Goal: Task Accomplishment & Management: Manage account settings

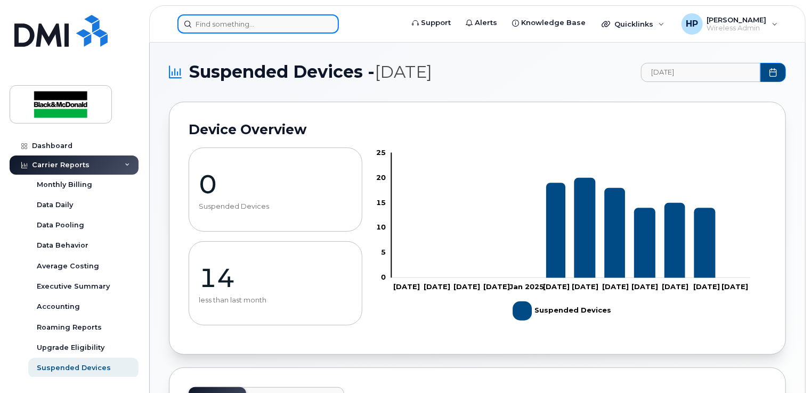
drag, startPoint x: 0, startPoint y: 0, endPoint x: 226, endPoint y: 22, distance: 226.9
click at [226, 22] on input at bounding box center [257, 23] width 161 height 19
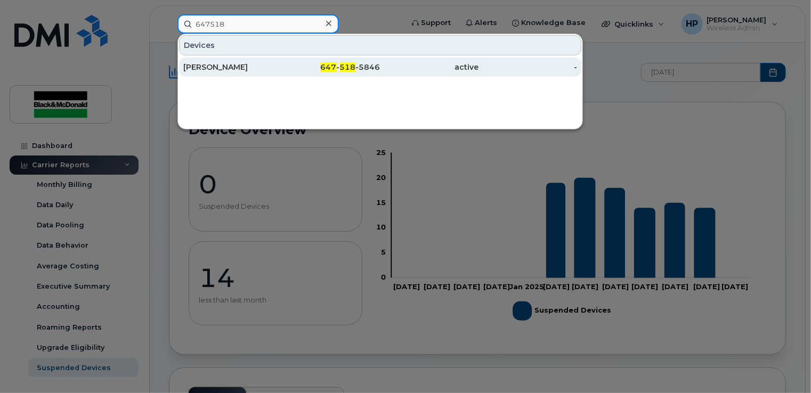
type input "647518"
click at [282, 75] on div "[PERSON_NAME]" at bounding box center [331, 67] width 99 height 19
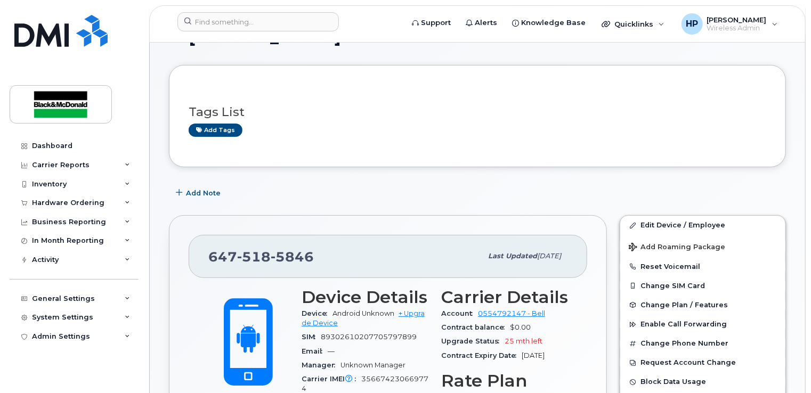
scroll to position [53, 0]
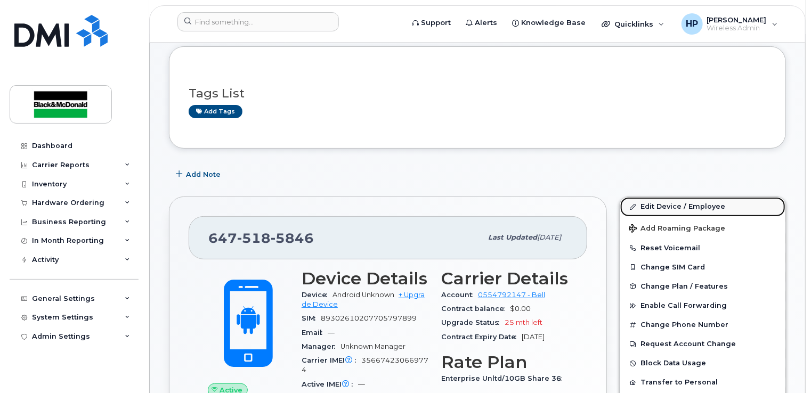
click at [665, 208] on link "Edit Device / Employee" at bounding box center [702, 206] width 165 height 19
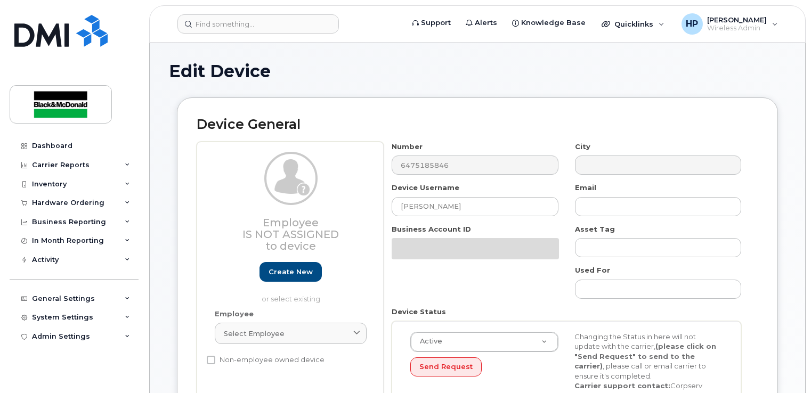
select select "33960189"
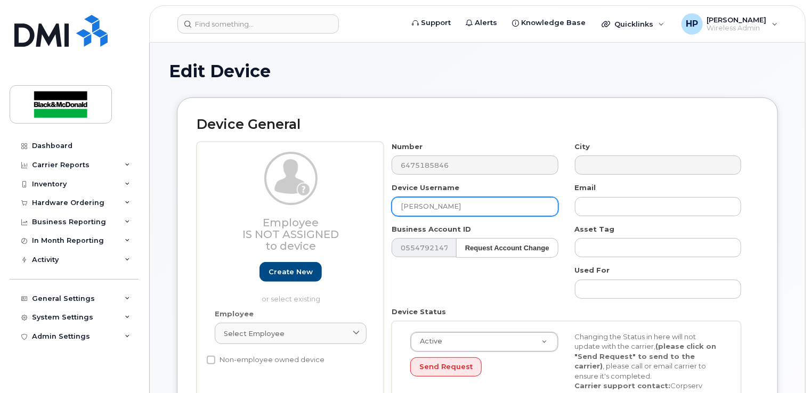
drag, startPoint x: 472, startPoint y: 208, endPoint x: 240, endPoint y: 192, distance: 233.3
click at [240, 192] on div "Employee Is not assigned to device Create new or select existing Employee Selec…" at bounding box center [477, 281] width 561 height 278
click at [436, 212] on input "text" at bounding box center [474, 206] width 166 height 19
paste input "[PERSON_NAME] [PERSON_NAME]"
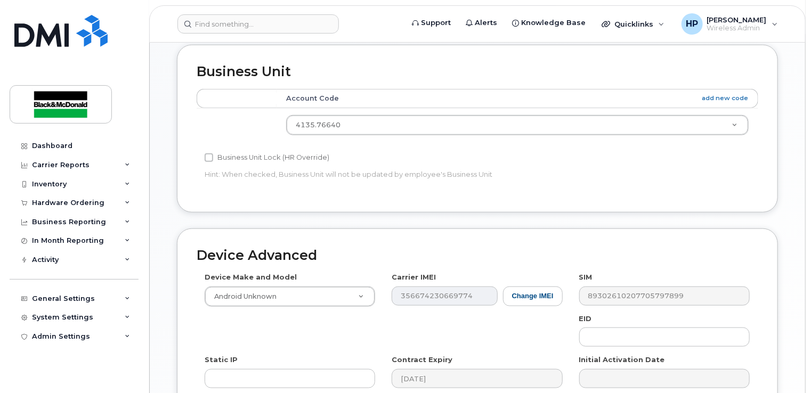
scroll to position [533, 0]
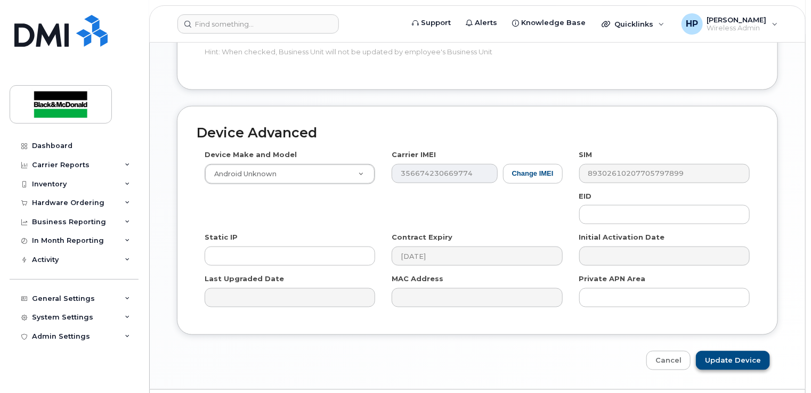
type input "[PERSON_NAME] [PERSON_NAME]"
click at [739, 355] on input "Update Device" at bounding box center [733, 361] width 74 height 20
type input "Saving..."
